Goal: Obtain resource: Obtain resource

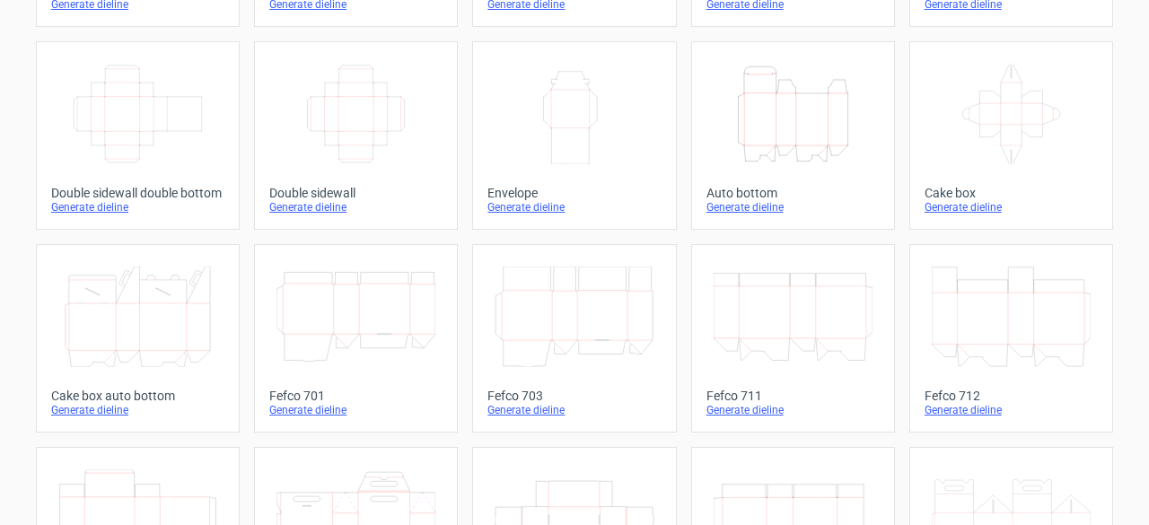
scroll to position [359, 0]
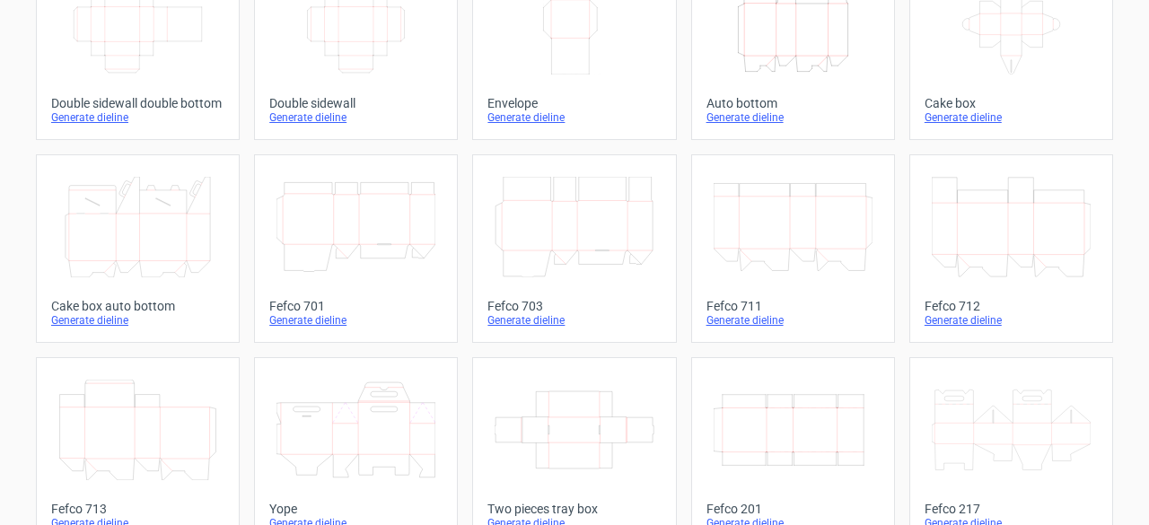
click at [839, 426] on icon "Width Depth Height" at bounding box center [793, 430] width 159 height 101
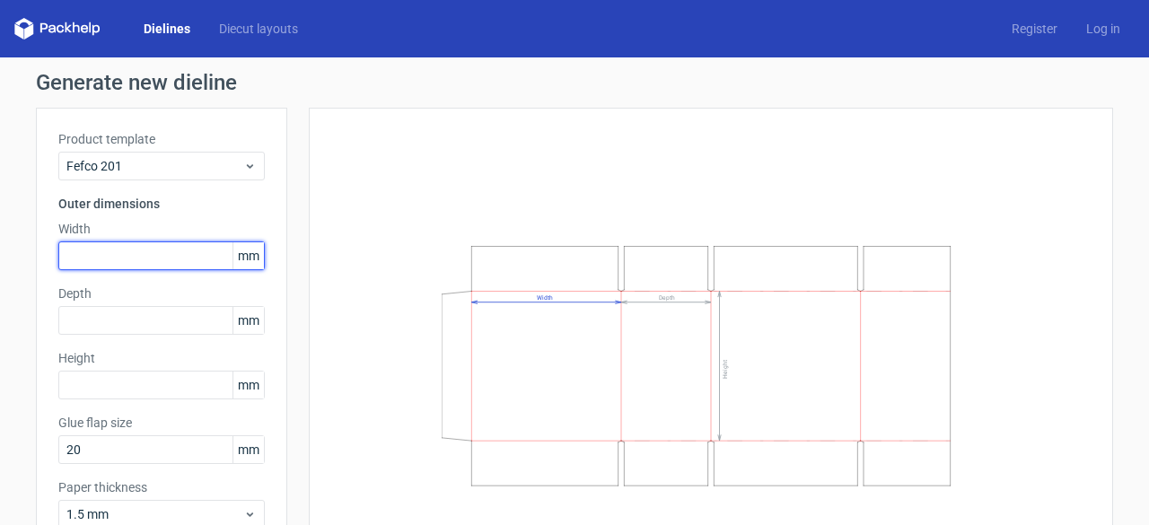
click at [190, 254] on input "text" at bounding box center [161, 256] width 207 height 29
type input "270"
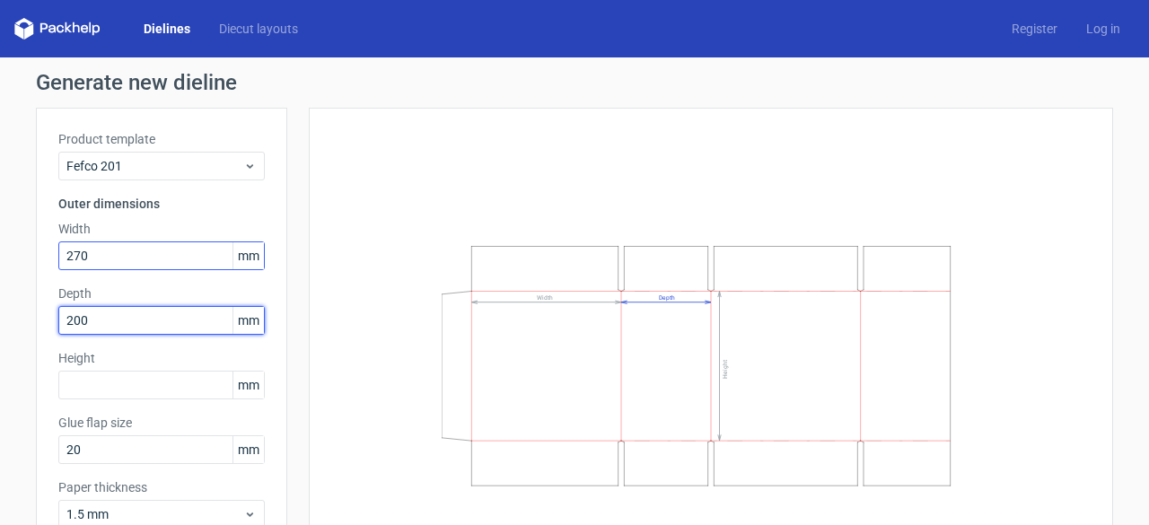
type input "200"
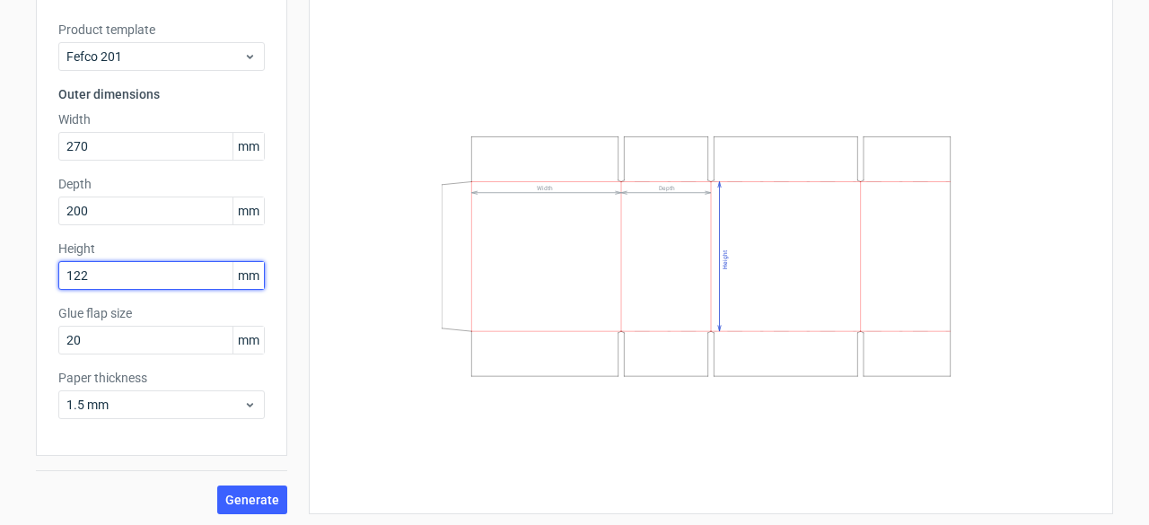
scroll to position [111, 0]
type input "122"
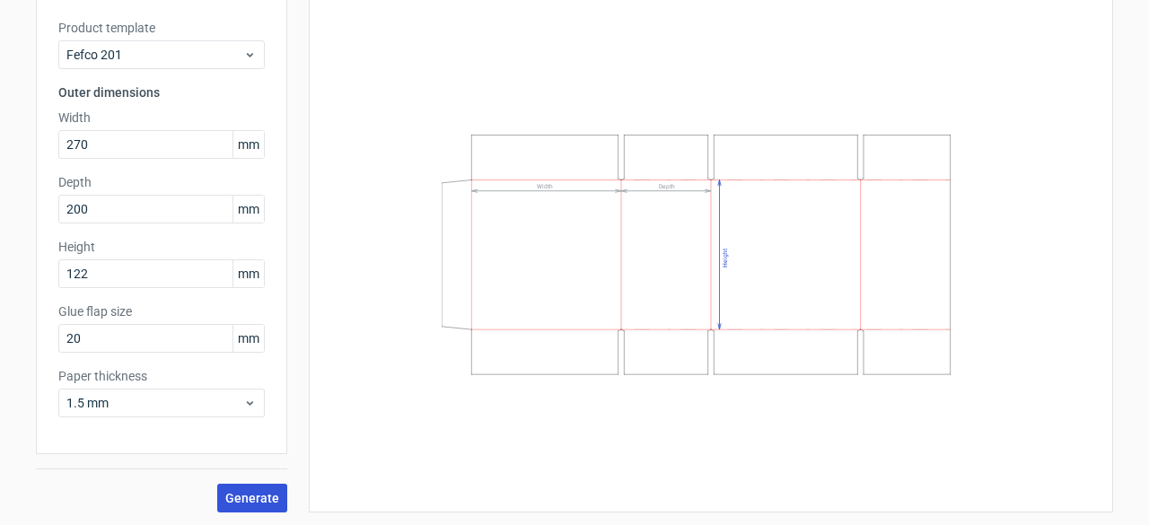
click at [235, 492] on span "Generate" at bounding box center [252, 498] width 54 height 13
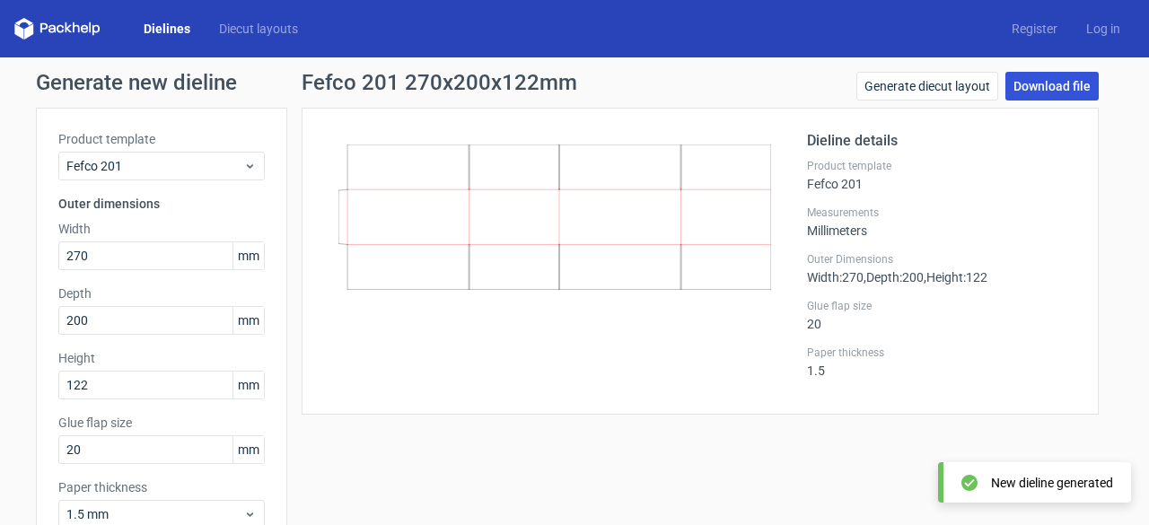
click at [1042, 94] on link "Download file" at bounding box center [1052, 86] width 93 height 29
click at [698, 368] on div at bounding box center [565, 261] width 483 height 262
